Goal: Task Accomplishment & Management: Manage account settings

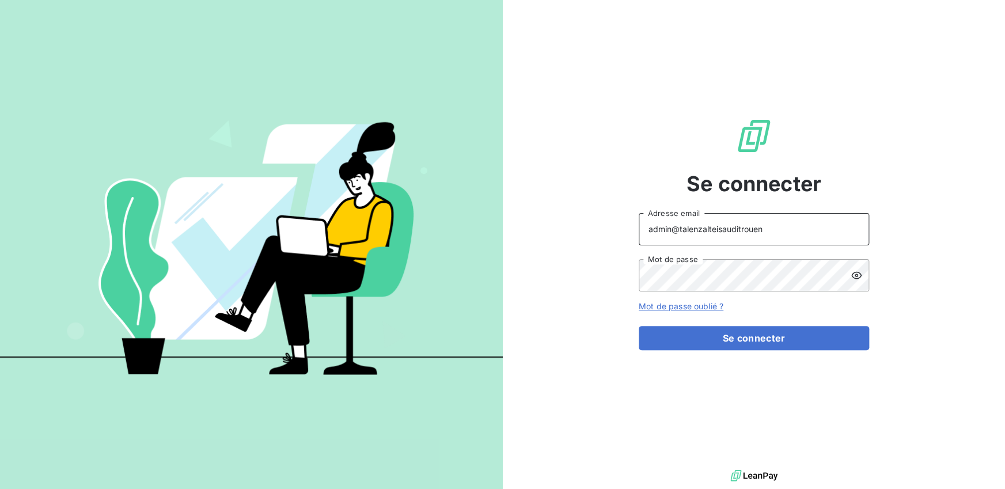
click at [750, 230] on input "admin@talenzalteisauditrouen" at bounding box center [754, 229] width 230 height 32
type input "admin@talenzalteisaudit"
click at [639, 326] on button "Se connecter" at bounding box center [754, 338] width 230 height 24
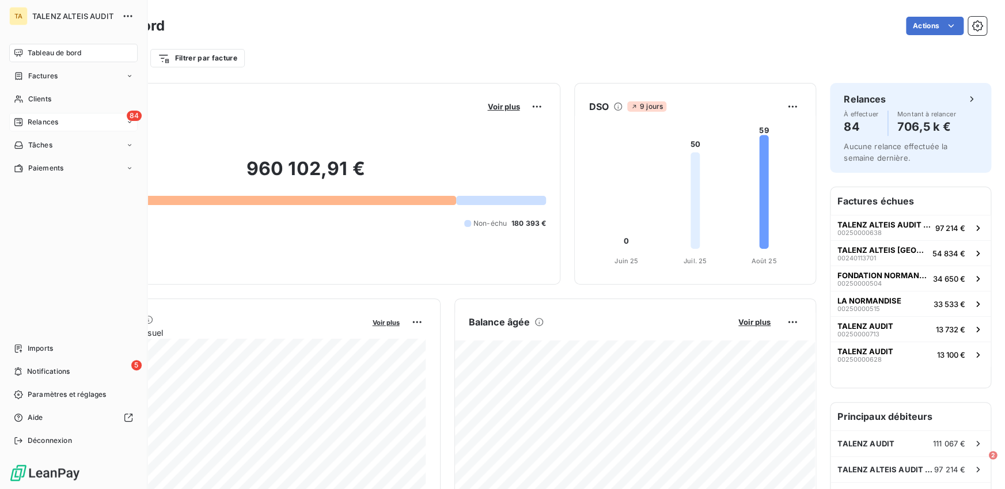
click at [23, 124] on div "Relances" at bounding box center [36, 122] width 44 height 10
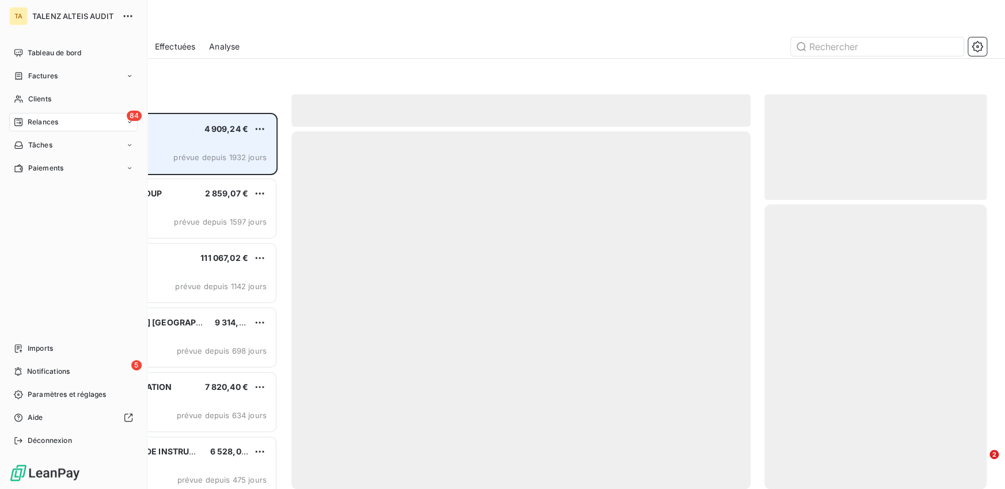
scroll to position [376, 222]
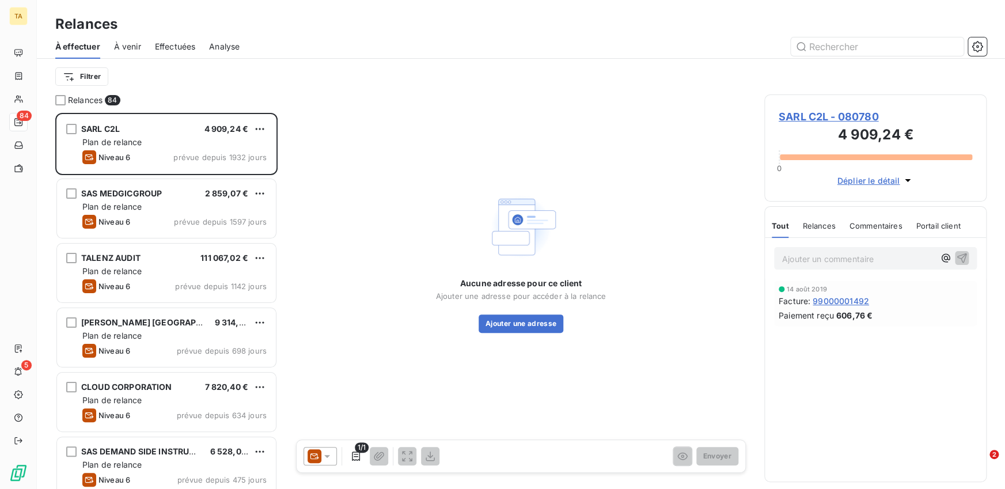
click at [181, 46] on span "Effectuées" at bounding box center [175, 47] width 41 height 12
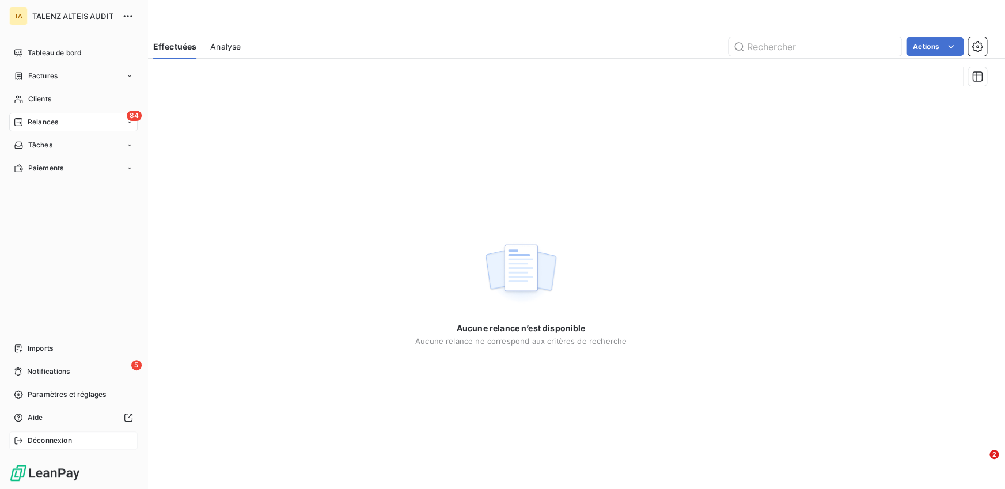
click at [31, 434] on div "Déconnexion" at bounding box center [73, 440] width 128 height 18
